Goal: Task Accomplishment & Management: Use online tool/utility

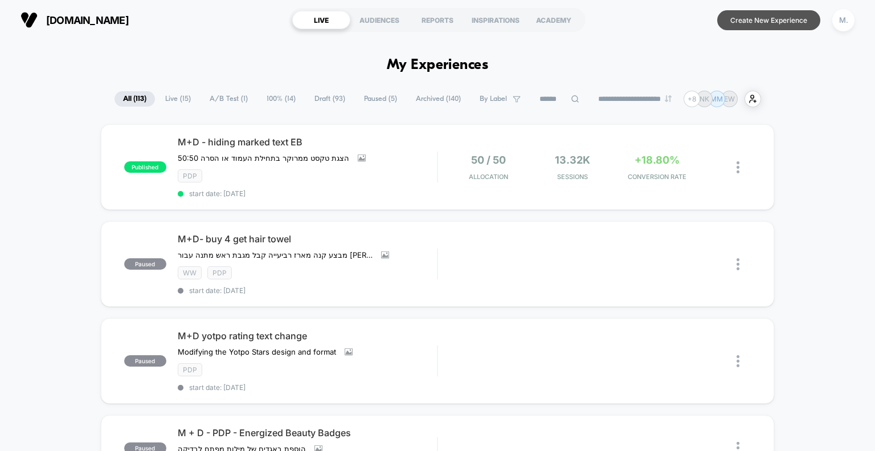
click at [743, 23] on button "Create New Experience" at bounding box center [768, 20] width 103 height 20
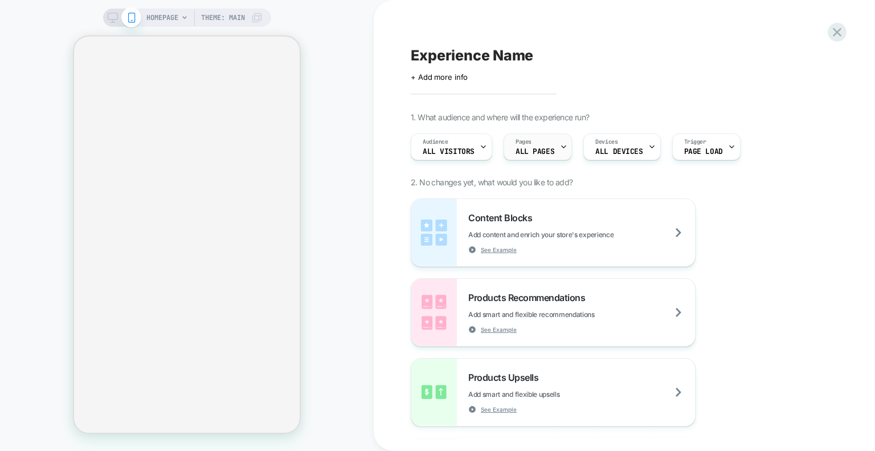
click at [560, 148] on icon at bounding box center [563, 146] width 7 height 7
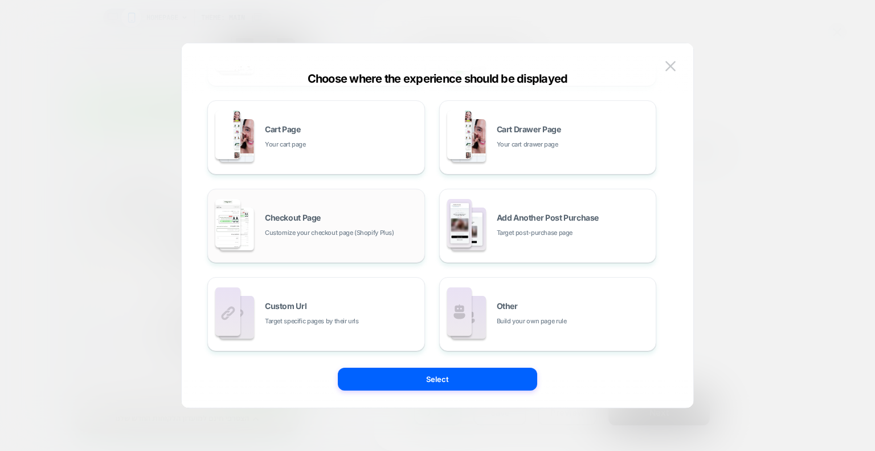
click at [400, 207] on div "Checkout Page Customize your checkout page (Shopify Plus)" at bounding box center [316, 225] width 205 height 63
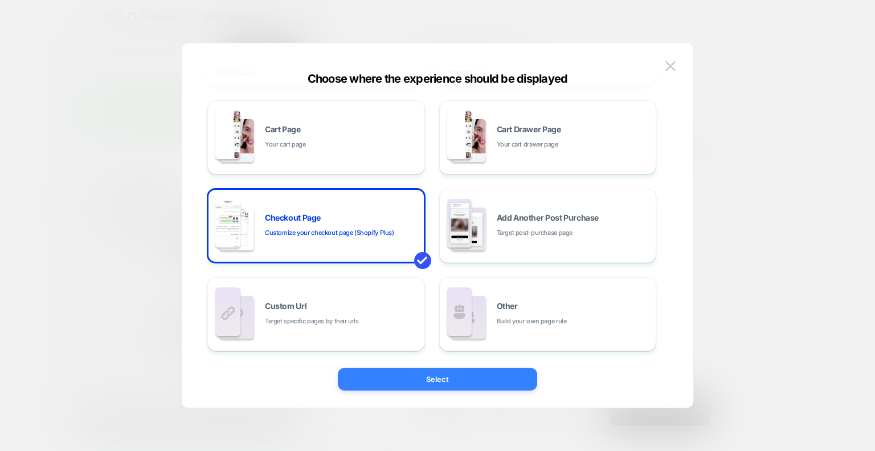
click at [452, 380] on button "Select" at bounding box center [437, 378] width 199 height 23
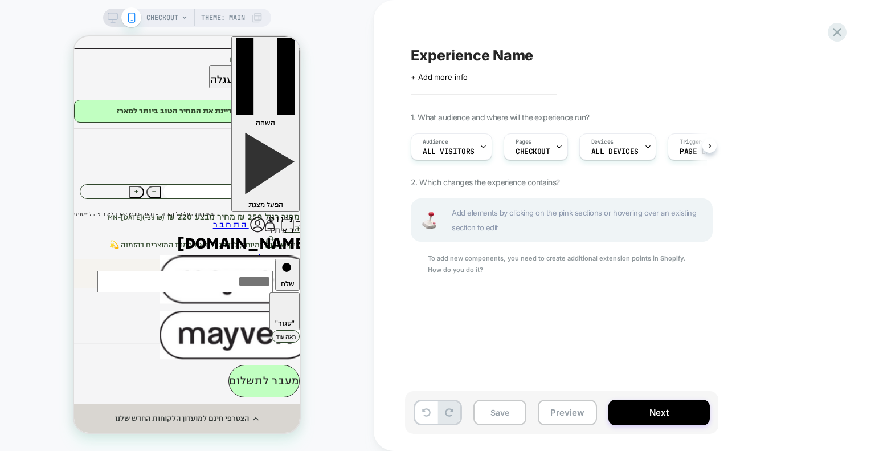
click at [476, 223] on span "Add elements by clicking on the pink sections or hovering over an existing sect…" at bounding box center [579, 220] width 254 height 30
click at [677, 143] on icon at bounding box center [680, 146] width 7 height 7
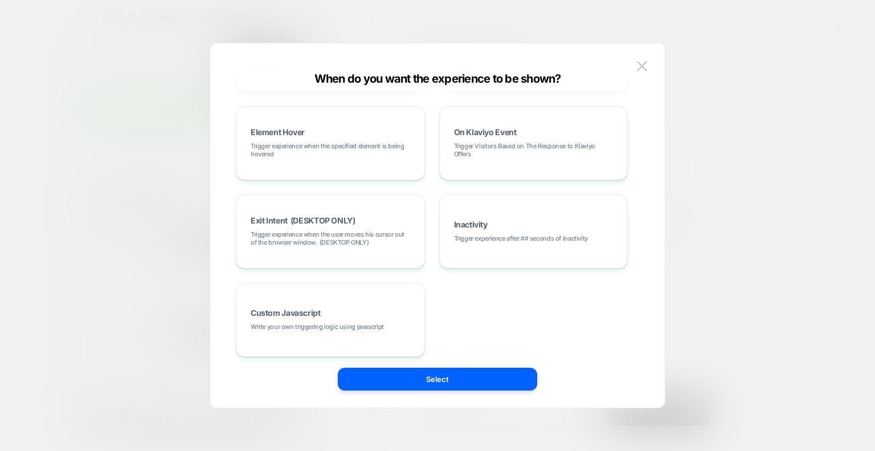
scroll to position [177, 0]
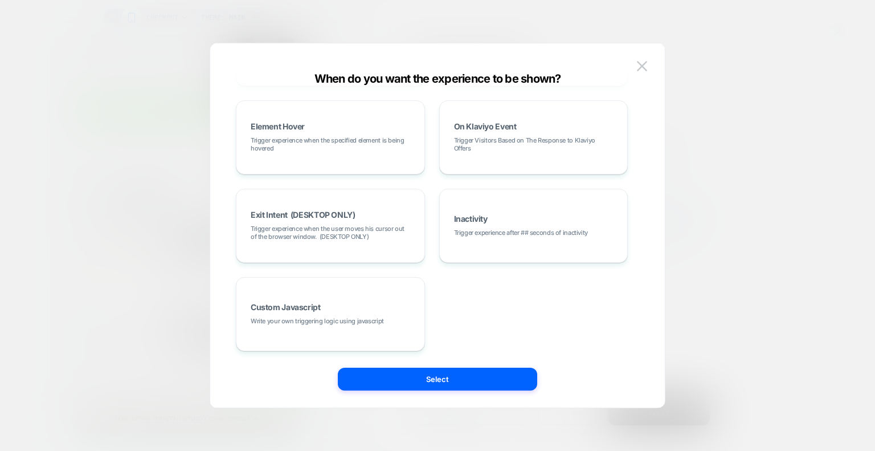
click at [645, 66] on img at bounding box center [642, 66] width 10 height 10
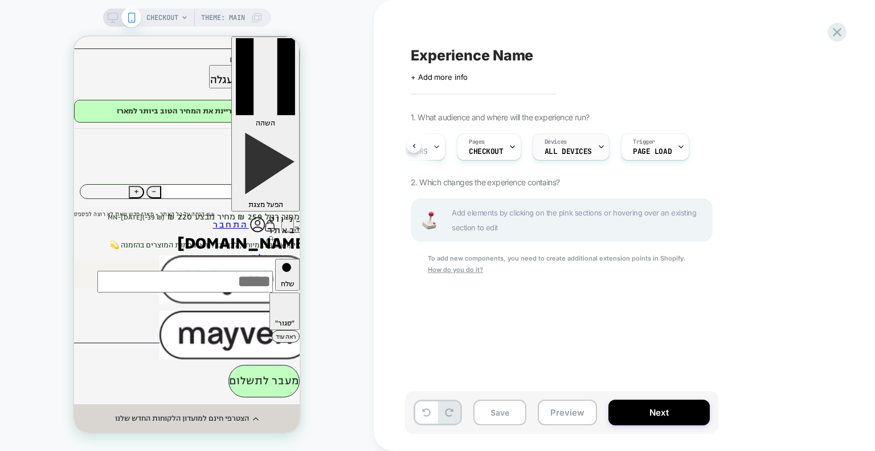
click at [598, 150] on icon at bounding box center [601, 146] width 7 height 7
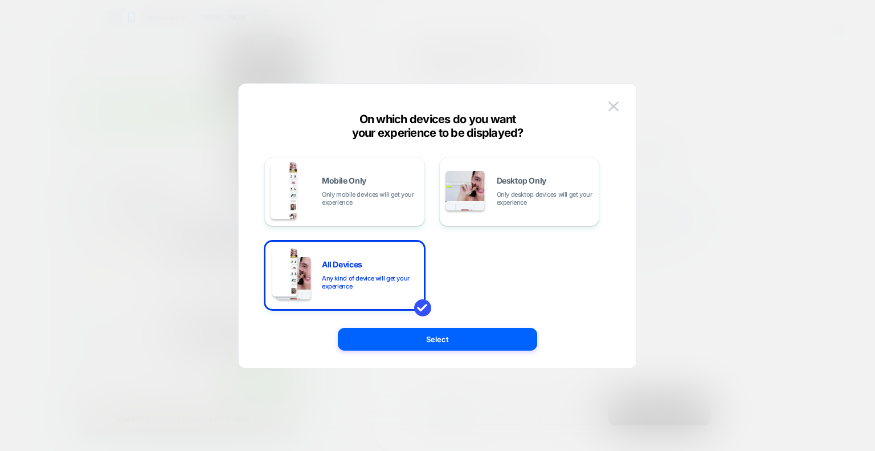
drag, startPoint x: 613, startPoint y: 104, endPoint x: 613, endPoint y: 119, distance: 14.8
click at [612, 104] on img at bounding box center [613, 106] width 10 height 10
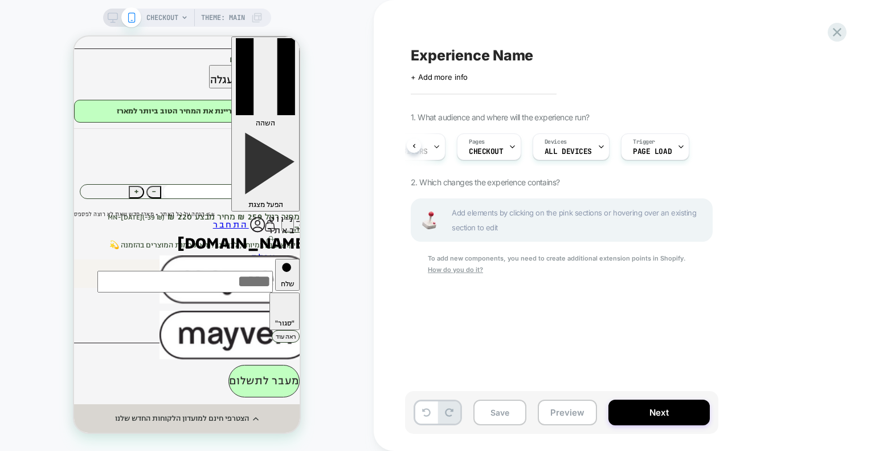
click at [551, 222] on span "Add elements by clicking on the pink sections or hovering over an existing sect…" at bounding box center [579, 220] width 254 height 30
drag, startPoint x: 543, startPoint y: 220, endPoint x: 429, endPoint y: 226, distance: 114.1
click at [429, 226] on div "Add elements by clicking on the pink sections or hovering over an existing sect…" at bounding box center [562, 219] width 302 height 43
click at [175, 22] on span "CHECKOUT" at bounding box center [162, 18] width 32 height 18
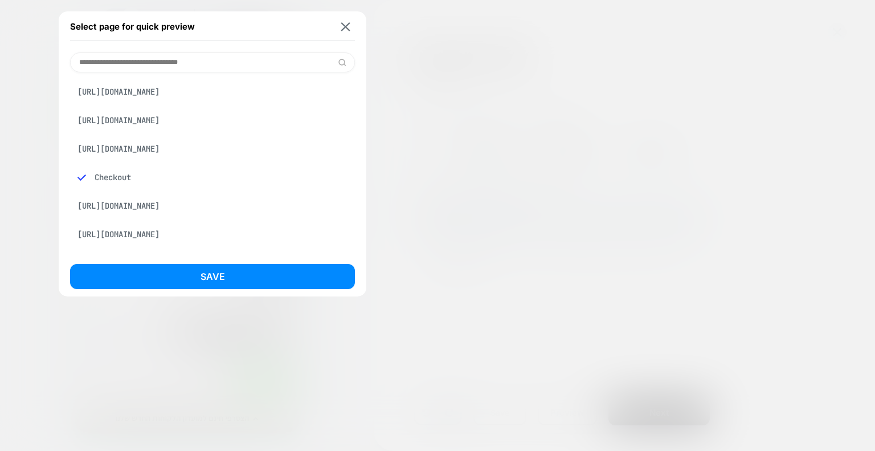
click at [505, 78] on div at bounding box center [437, 225] width 875 height 451
